Goal: Find specific page/section: Find specific page/section

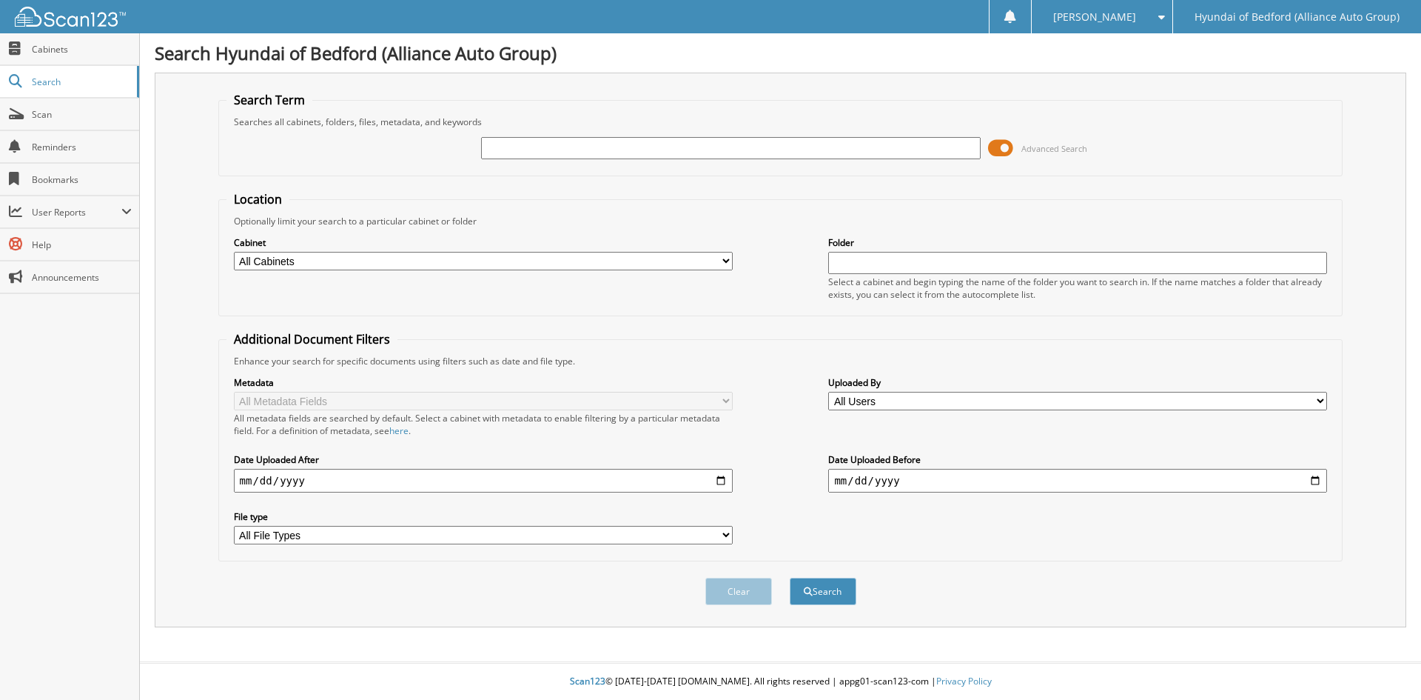
click at [503, 147] on input "text" at bounding box center [730, 148] width 499 height 22
type input "149041"
click at [790, 577] on button "Search" at bounding box center [823, 590] width 67 height 27
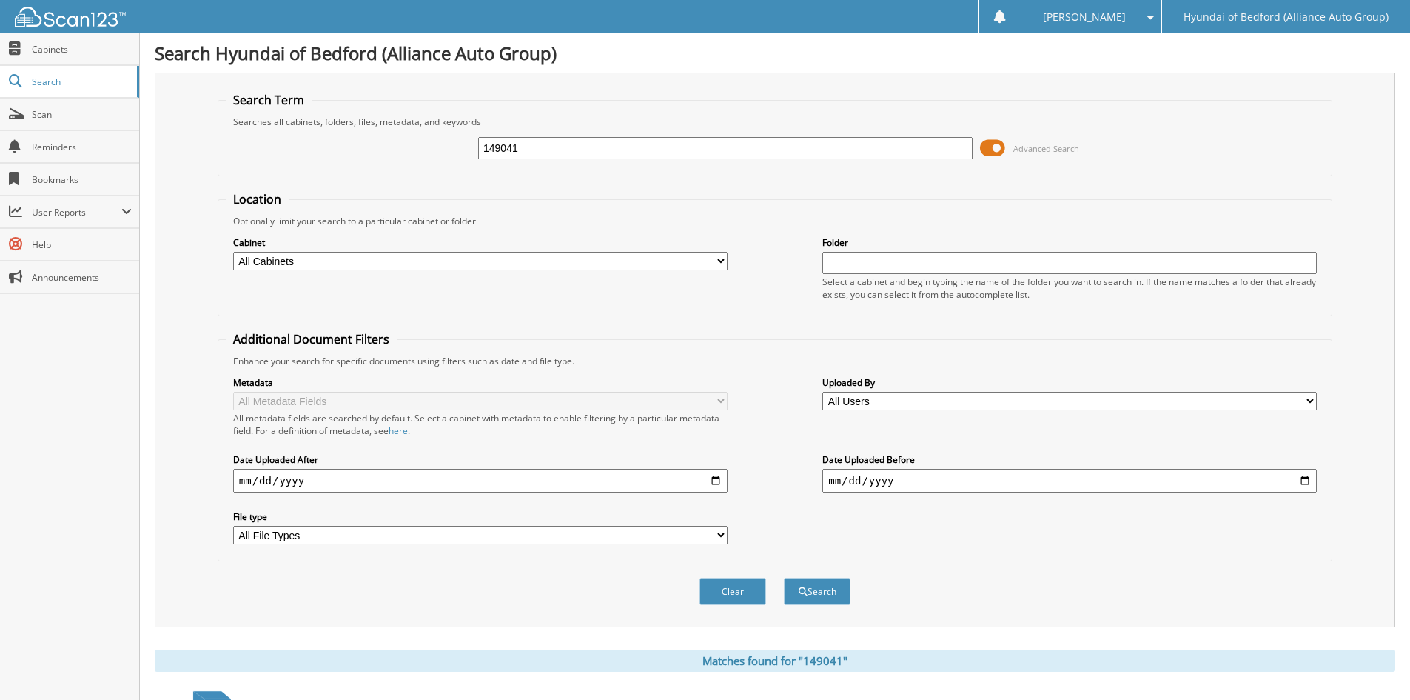
scroll to position [186, 0]
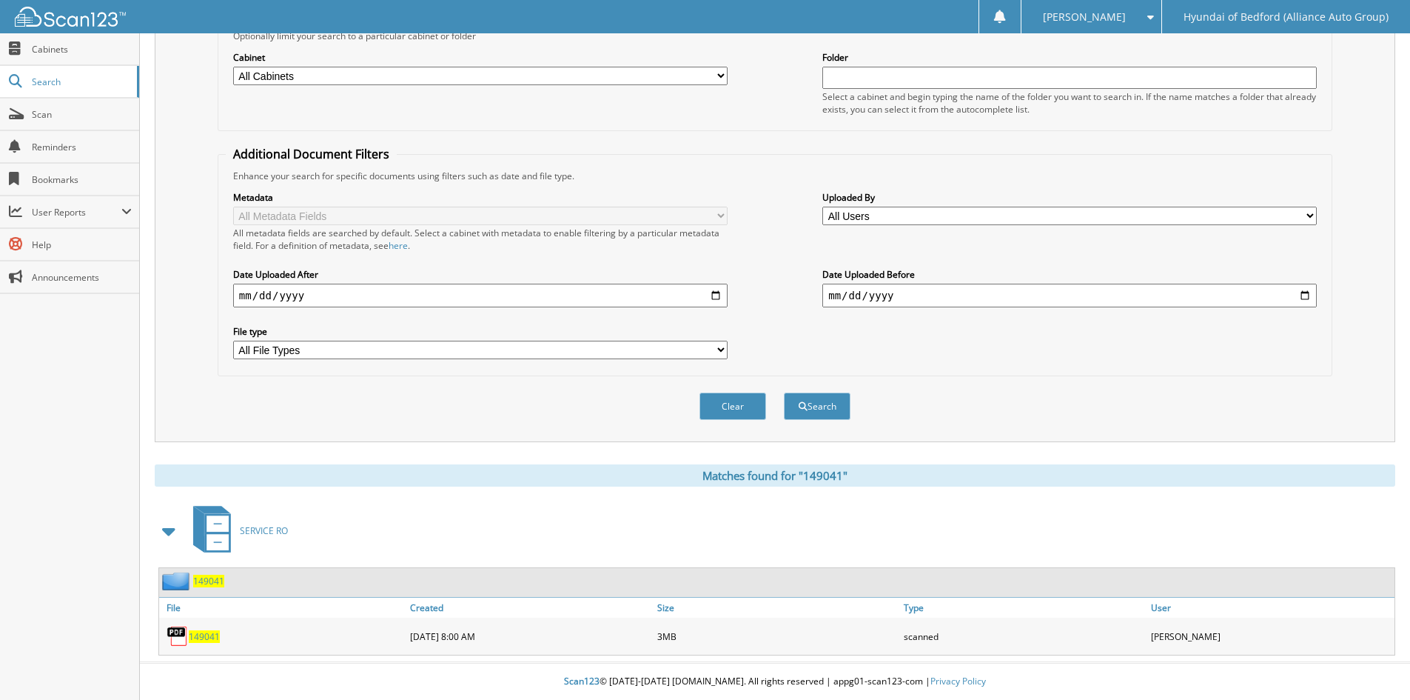
click at [208, 637] on span "149041" at bounding box center [204, 636] width 31 height 13
click at [218, 637] on span "149041" at bounding box center [204, 636] width 31 height 13
